Goal: Task Accomplishment & Management: Manage account settings

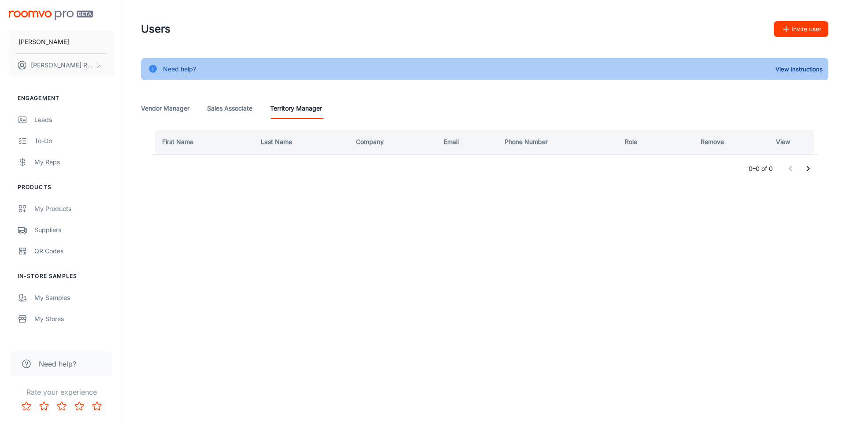
click at [148, 105] on Manager "Vendor Manager" at bounding box center [165, 108] width 48 height 21
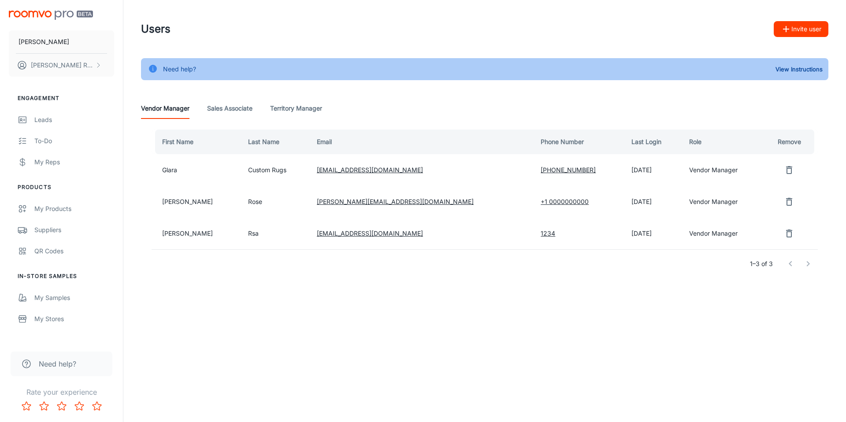
click at [256, 115] on div "Vendor Manager Sales Associate Territory Manager" at bounding box center [484, 108] width 687 height 21
click at [245, 115] on Associate "Sales Associate" at bounding box center [229, 108] width 45 height 21
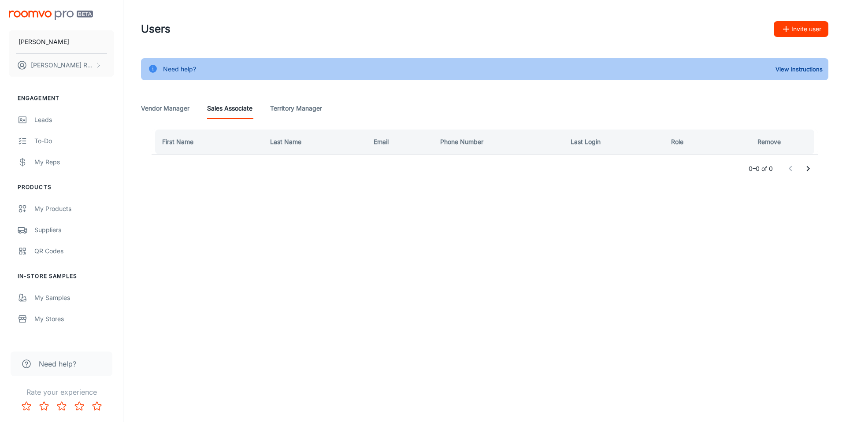
click at [293, 115] on Manager "Territory Manager" at bounding box center [296, 108] width 52 height 21
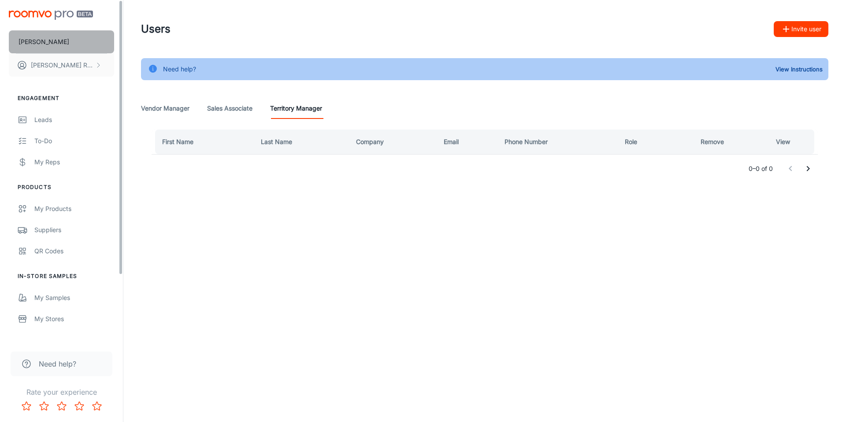
click at [58, 37] on button "[PERSON_NAME]" at bounding box center [61, 41] width 105 height 23
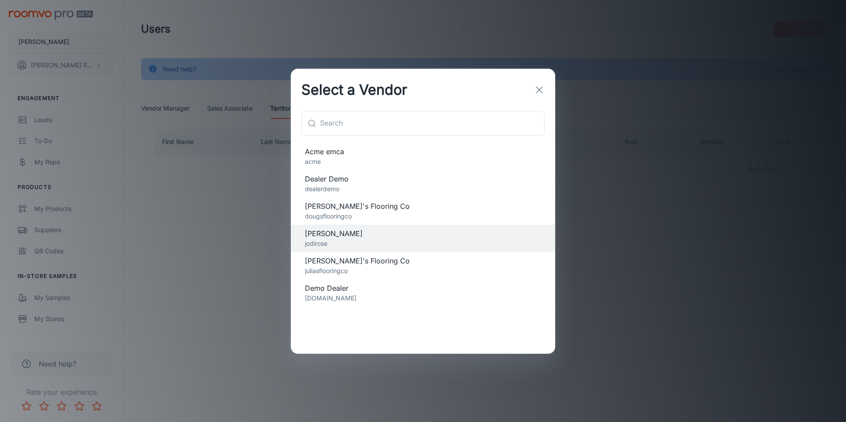
click at [365, 262] on span "[PERSON_NAME]'s Flooring Co" at bounding box center [423, 261] width 236 height 11
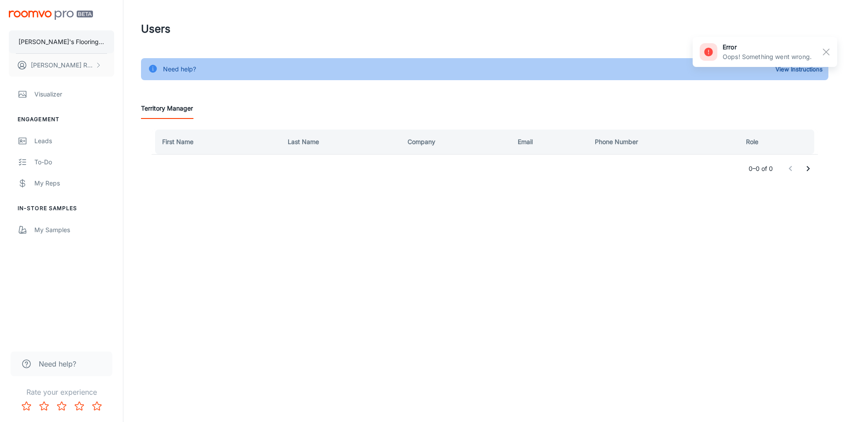
click at [71, 40] on p "[PERSON_NAME]'s Flooring Co" at bounding box center [62, 42] width 86 height 10
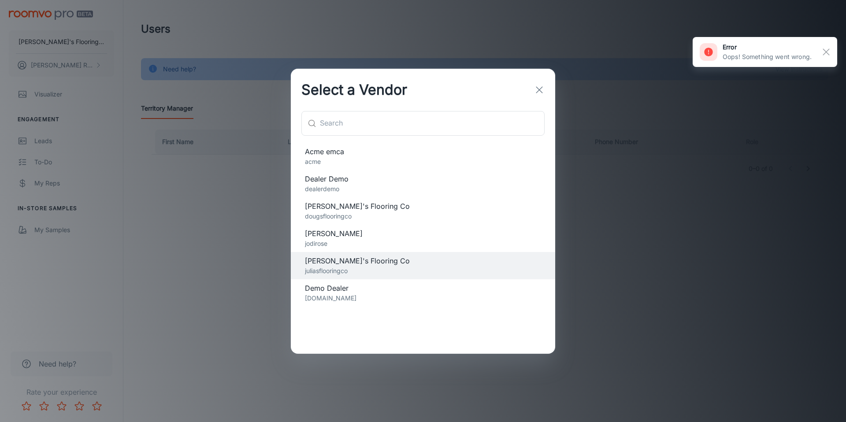
click at [341, 289] on span "Demo Dealer" at bounding box center [423, 288] width 236 height 11
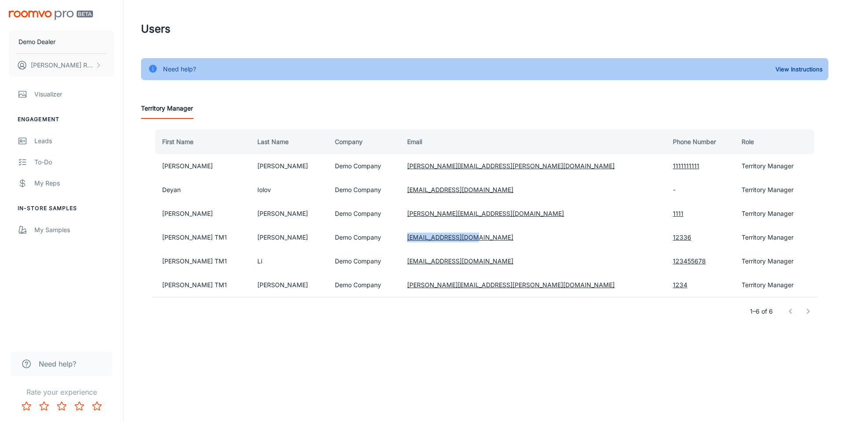
drag, startPoint x: 401, startPoint y: 236, endPoint x: 497, endPoint y: 239, distance: 96.5
click at [497, 239] on tr "[PERSON_NAME] TM1 Hui Demo Company [EMAIL_ADDRESS][DOMAIN_NAME] 12336 Territory…" at bounding box center [485, 238] width 666 height 24
copy tr "[EMAIL_ADDRESS][DOMAIN_NAME]"
click at [500, 240] on td "[EMAIL_ADDRESS][DOMAIN_NAME]" at bounding box center [533, 238] width 266 height 24
click at [71, 65] on button "[PERSON_NAME]" at bounding box center [61, 65] width 105 height 23
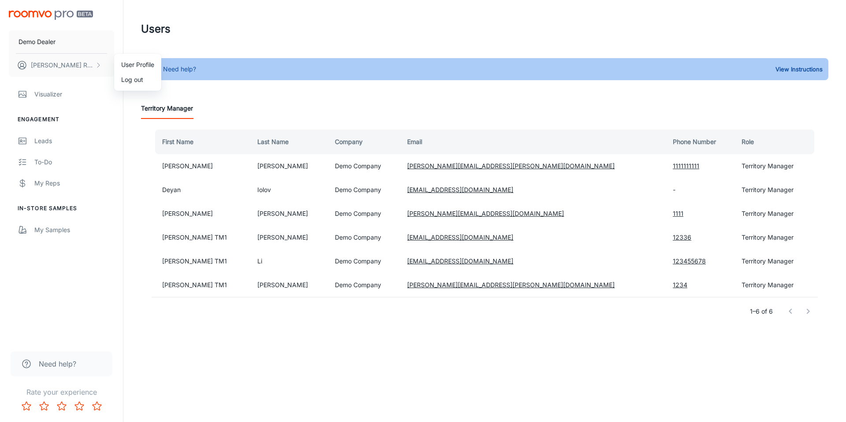
click at [140, 80] on li "Log out" at bounding box center [137, 79] width 47 height 15
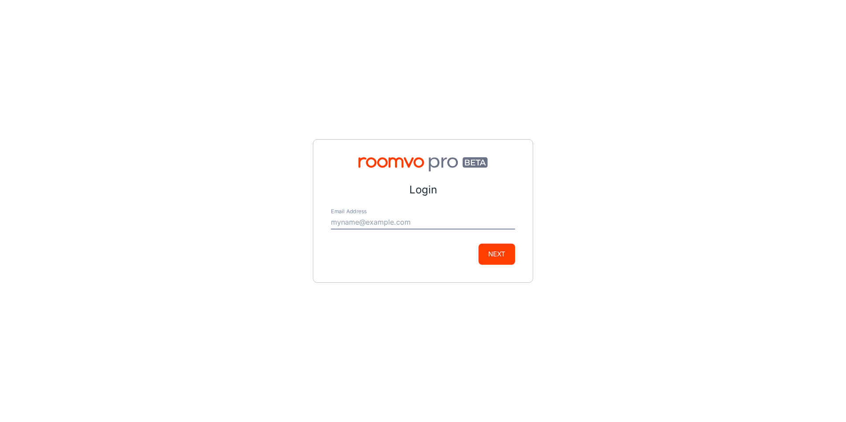
click at [371, 214] on div "Email Address" at bounding box center [423, 218] width 184 height 21
click at [460, 222] on input "Email Address" at bounding box center [423, 222] width 184 height 14
paste input "[EMAIL_ADDRESS][DOMAIN_NAME]"
type input "[EMAIL_ADDRESS][DOMAIN_NAME]"
click at [479, 244] on button "Next" at bounding box center [497, 254] width 37 height 21
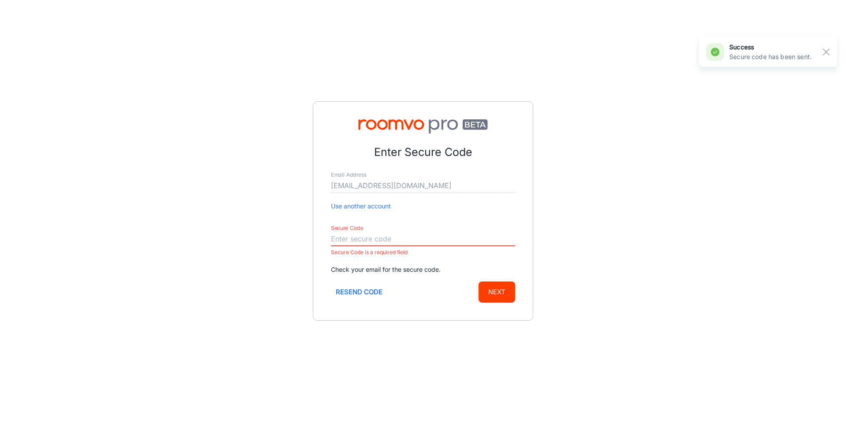
paste input "235698"
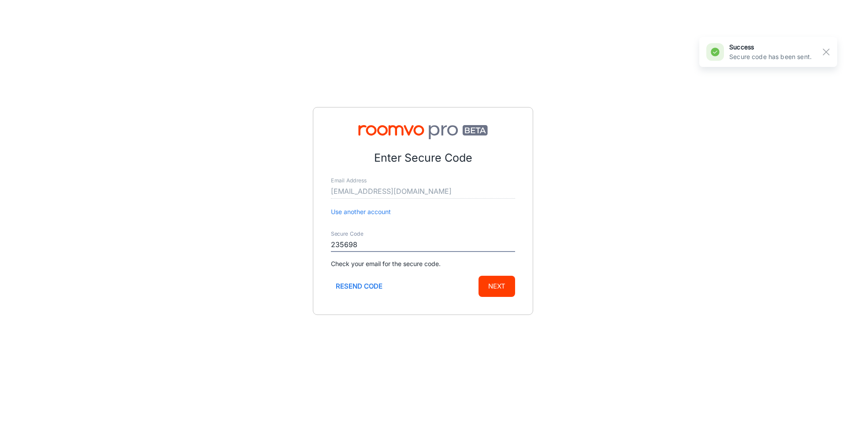
type input "235698"
click at [513, 282] on button "Next" at bounding box center [497, 286] width 37 height 21
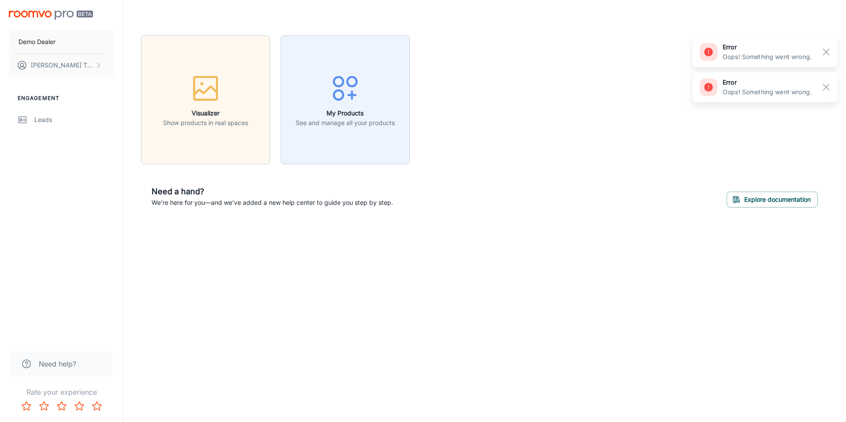
click at [107, 190] on div "Demo Dealer [PERSON_NAME] TM1 [PERSON_NAME] Engagement Leads" at bounding box center [61, 170] width 123 height 341
